Goal: Transaction & Acquisition: Purchase product/service

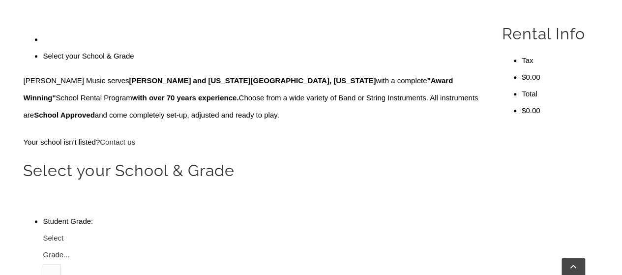
scroll to position [303, 0]
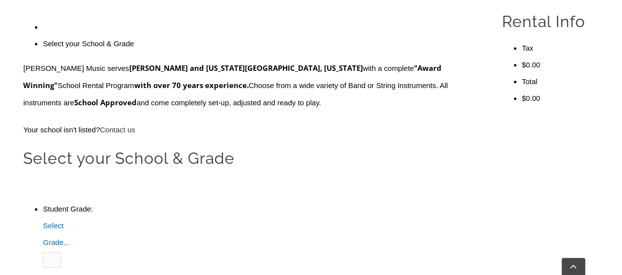
click at [69, 221] on span "Select Grade..." at bounding box center [56, 233] width 27 height 25
type input "coll"
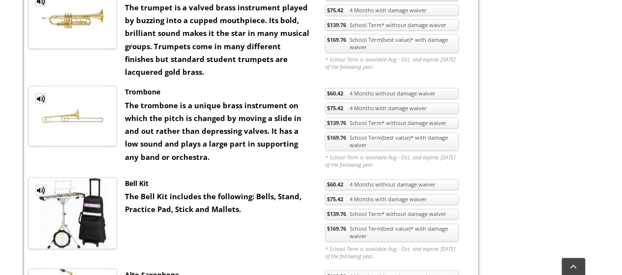
scroll to position [677, 0]
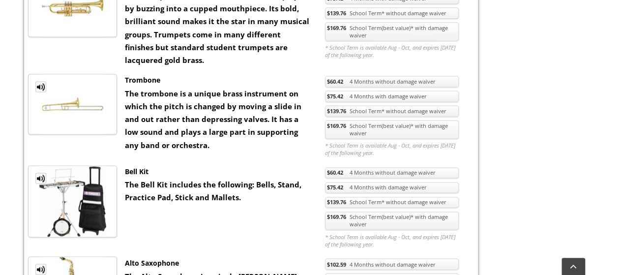
click at [390, 122] on link "$169.76 School Term(best value)* with damage waiver" at bounding box center [392, 129] width 134 height 19
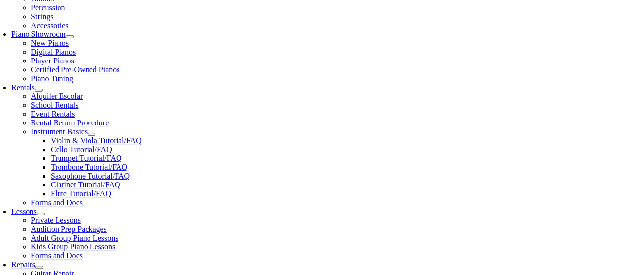
scroll to position [278, 0]
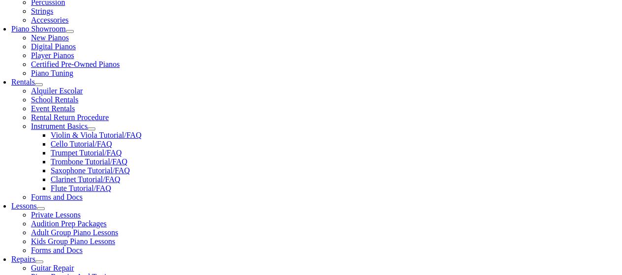
checkbox input"] "true"
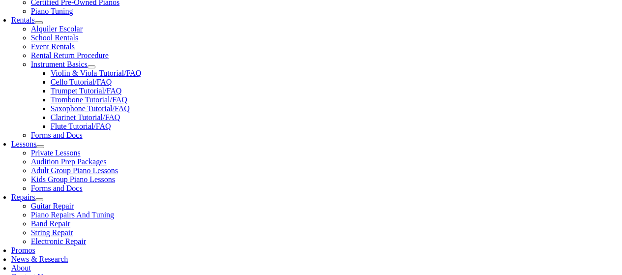
type input "1"
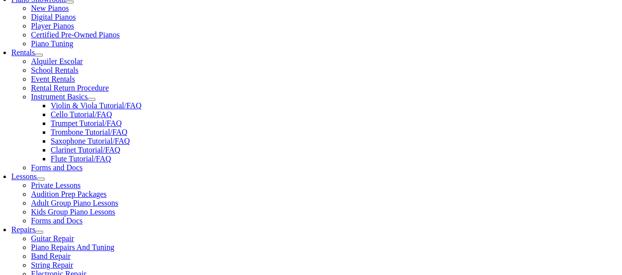
drag, startPoint x: 626, startPoint y: 47, endPoint x: 617, endPoint y: 148, distance: 101.2
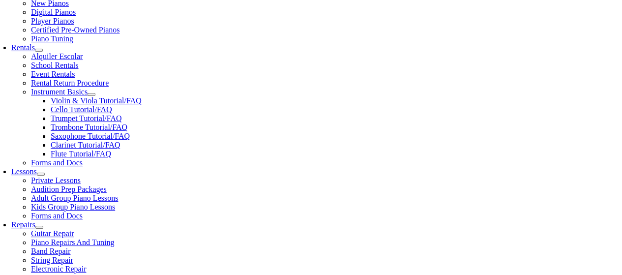
type input "coll"
